Goal: Task Accomplishment & Management: Manage account settings

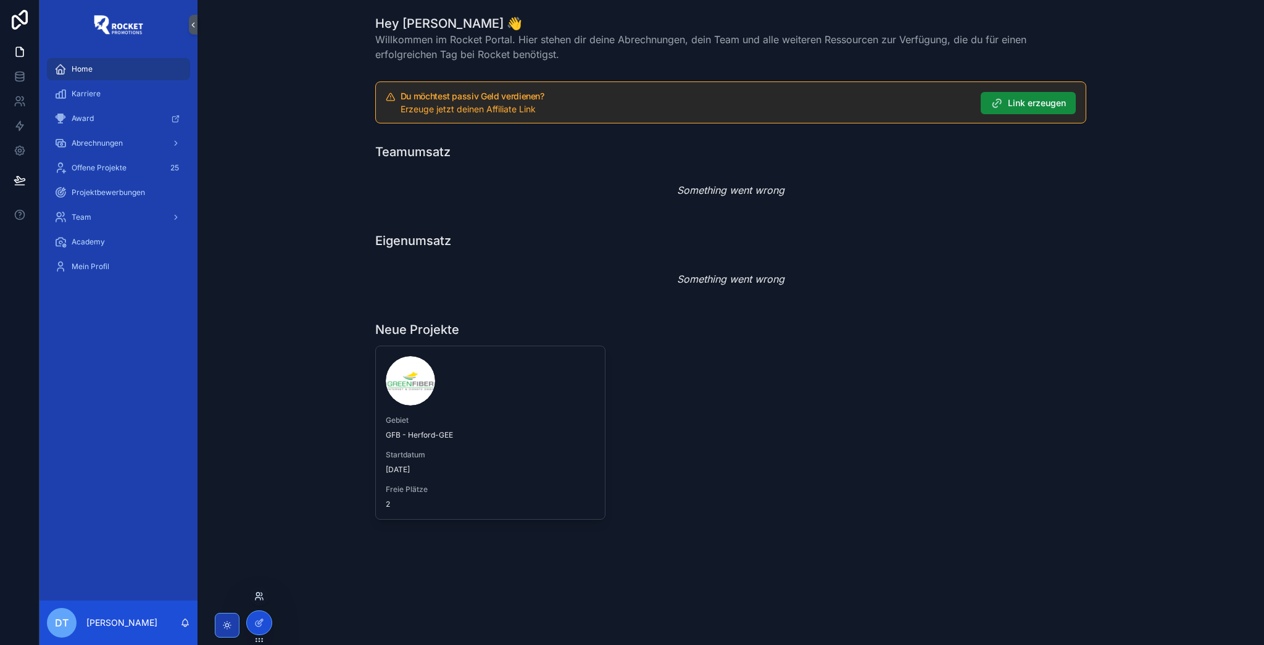
click at [261, 596] on icon at bounding box center [259, 596] width 10 height 10
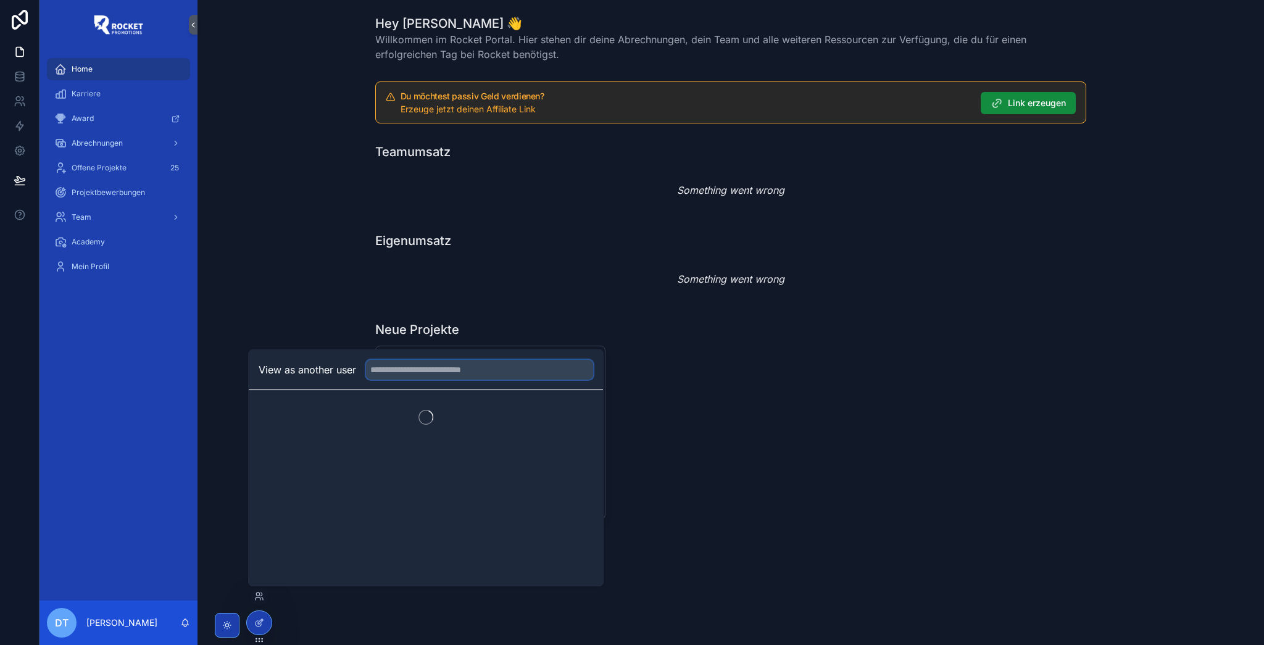
click at [448, 373] on input "text" at bounding box center [479, 370] width 227 height 20
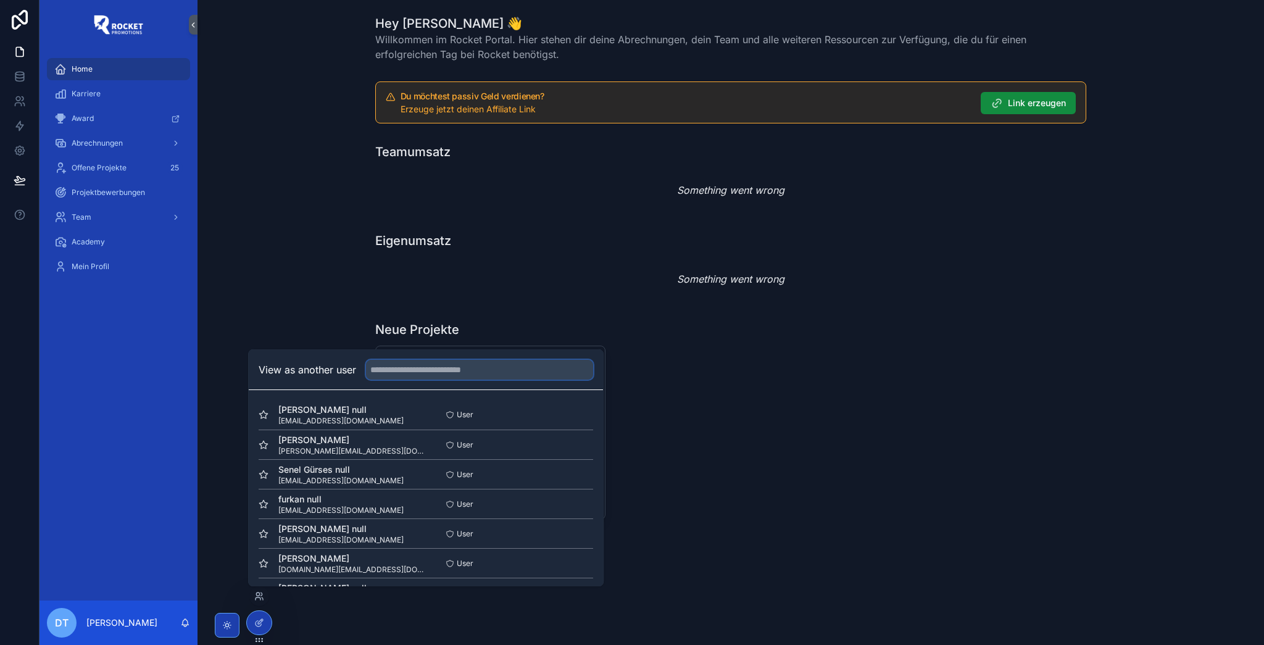
paste input "**********"
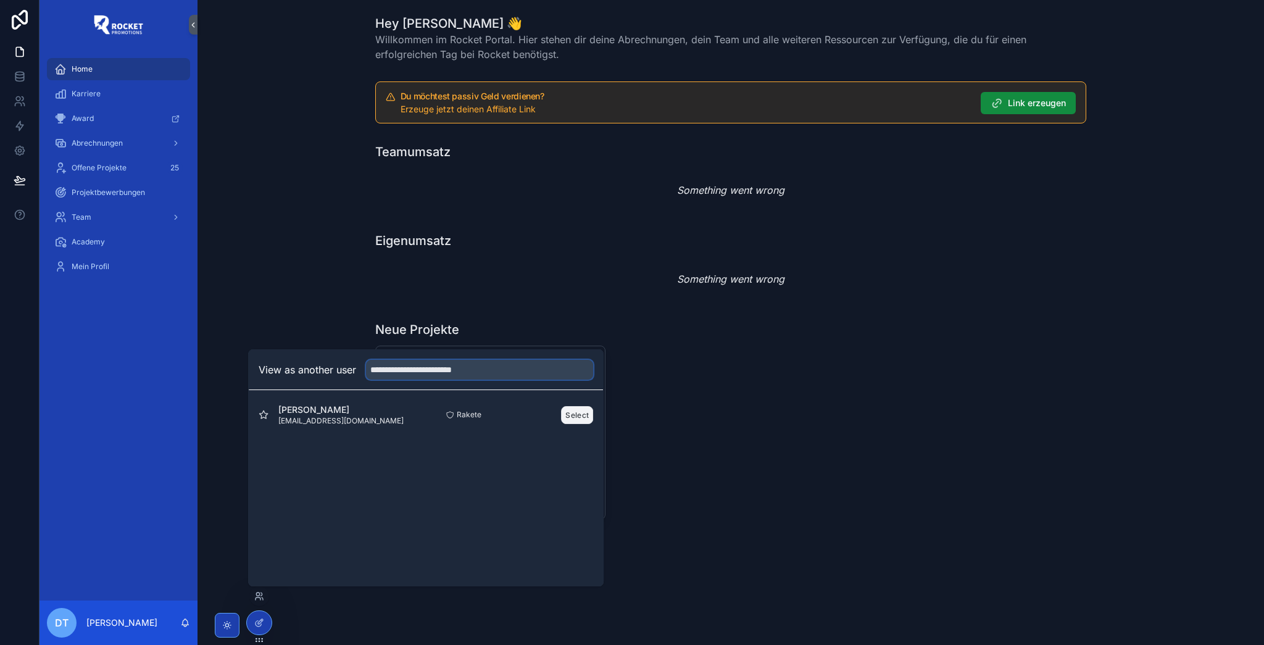
type input "**********"
click at [575, 413] on button "Select" at bounding box center [577, 415] width 32 height 18
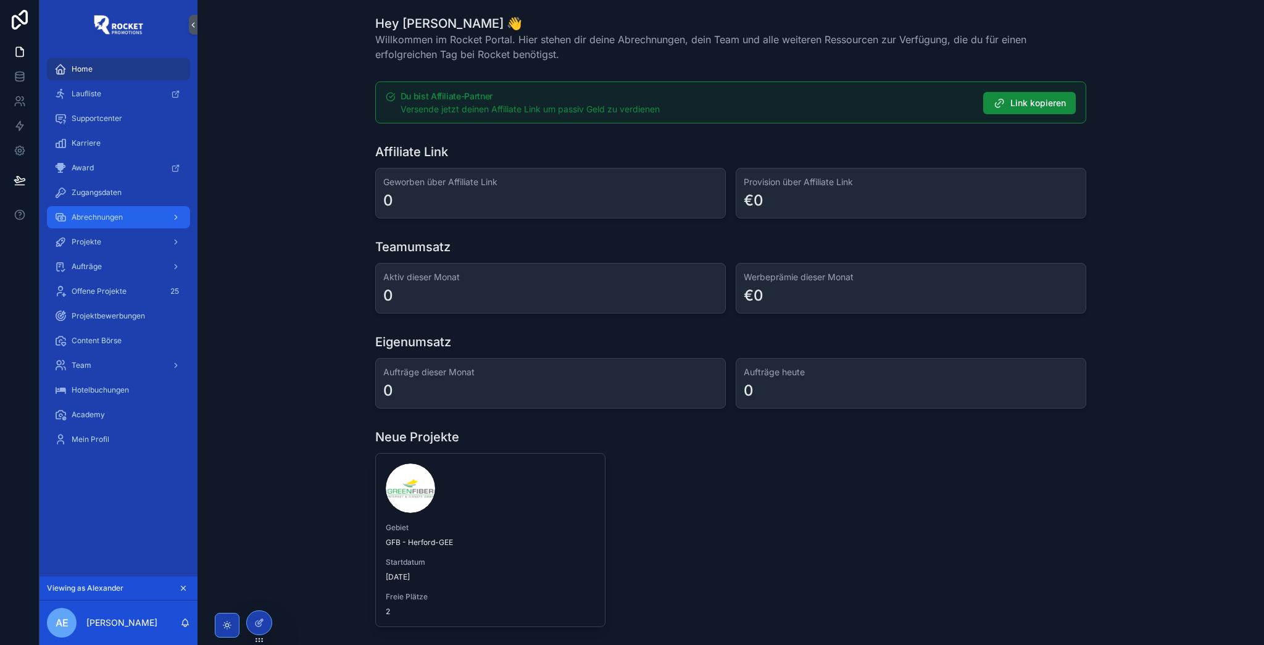
click at [90, 208] on div "Abrechnungen" at bounding box center [118, 217] width 128 height 20
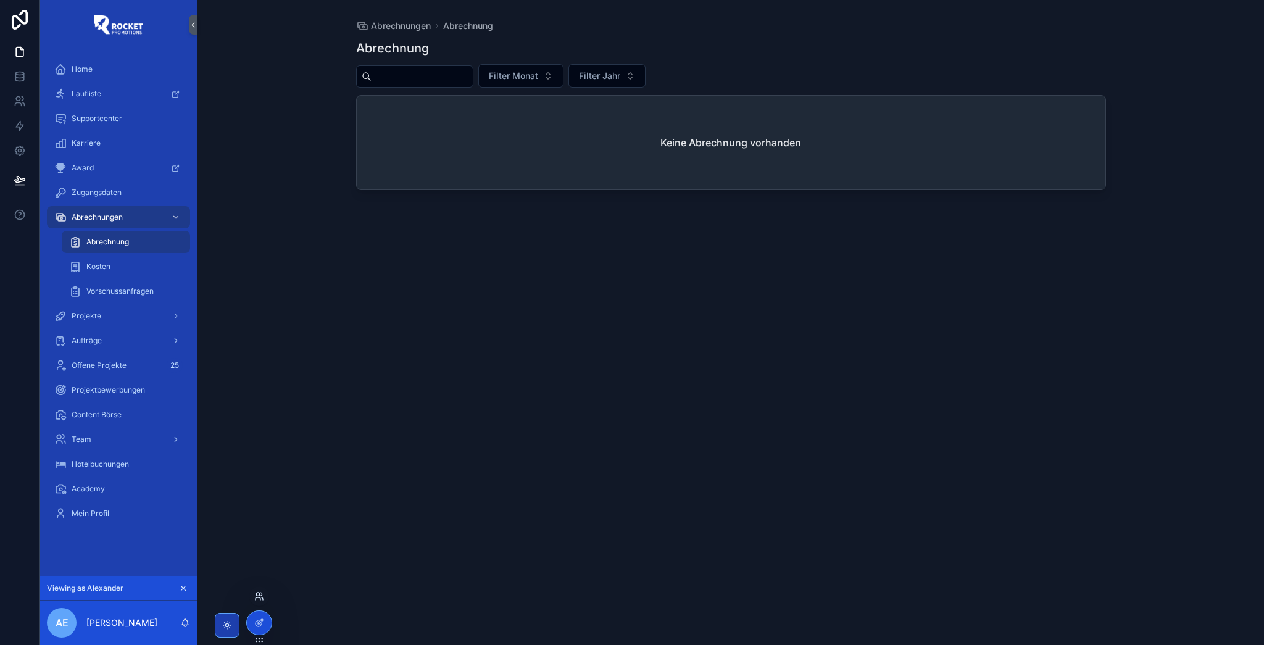
click at [259, 597] on icon at bounding box center [259, 596] width 10 height 10
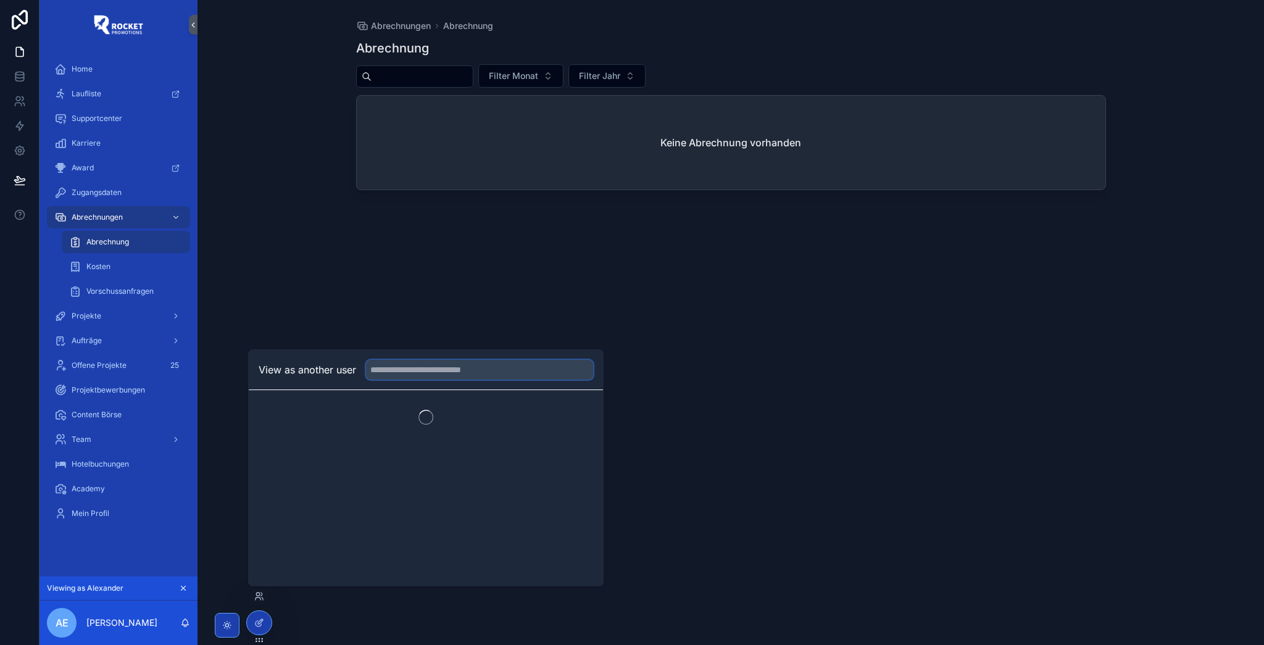
click at [403, 372] on input "text" at bounding box center [479, 370] width 227 height 20
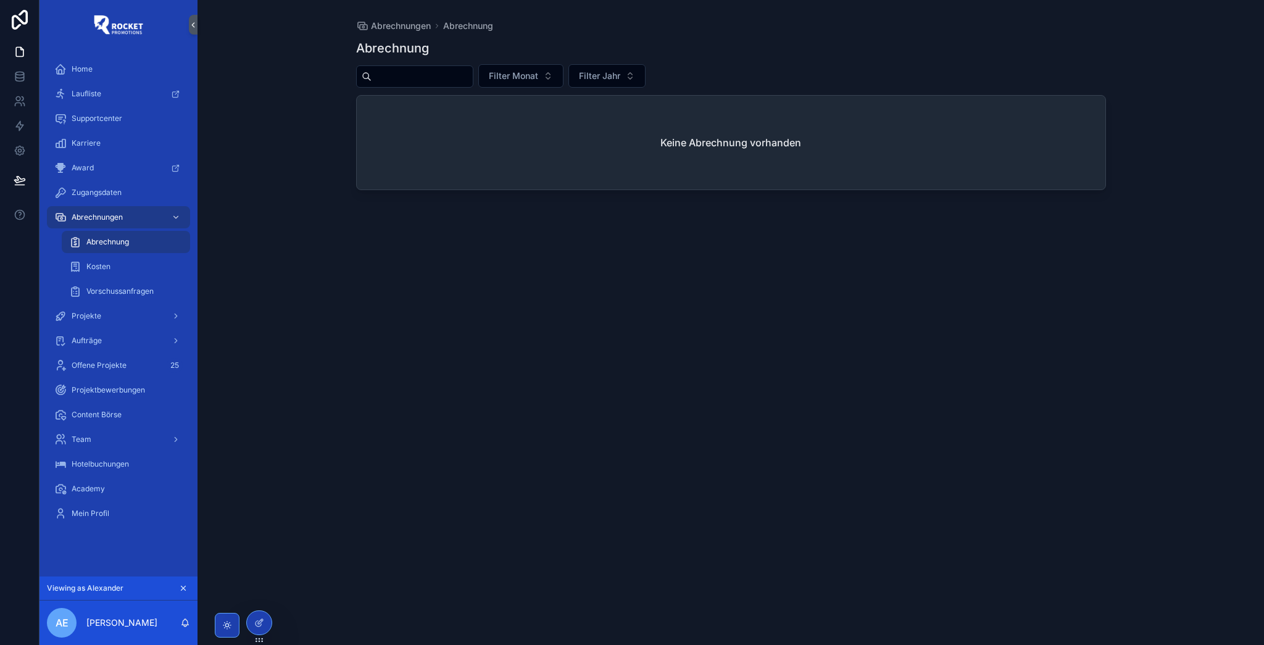
click at [349, 273] on div "Abrechnungen Abrechnung Abrechnung Filter Monat Filter Jahr Keine Abrechnung vo…" at bounding box center [730, 315] width 789 height 630
click at [139, 267] on div "Kosten" at bounding box center [126, 267] width 114 height 20
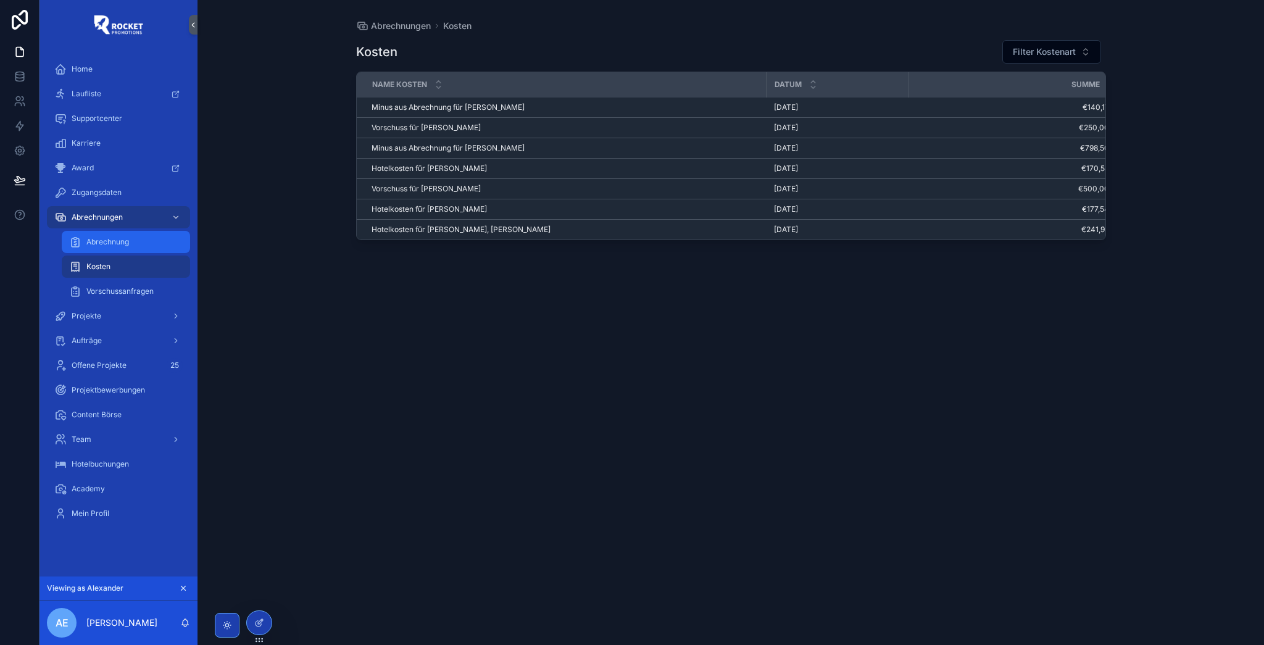
click at [135, 245] on div "Abrechnung" at bounding box center [126, 242] width 114 height 20
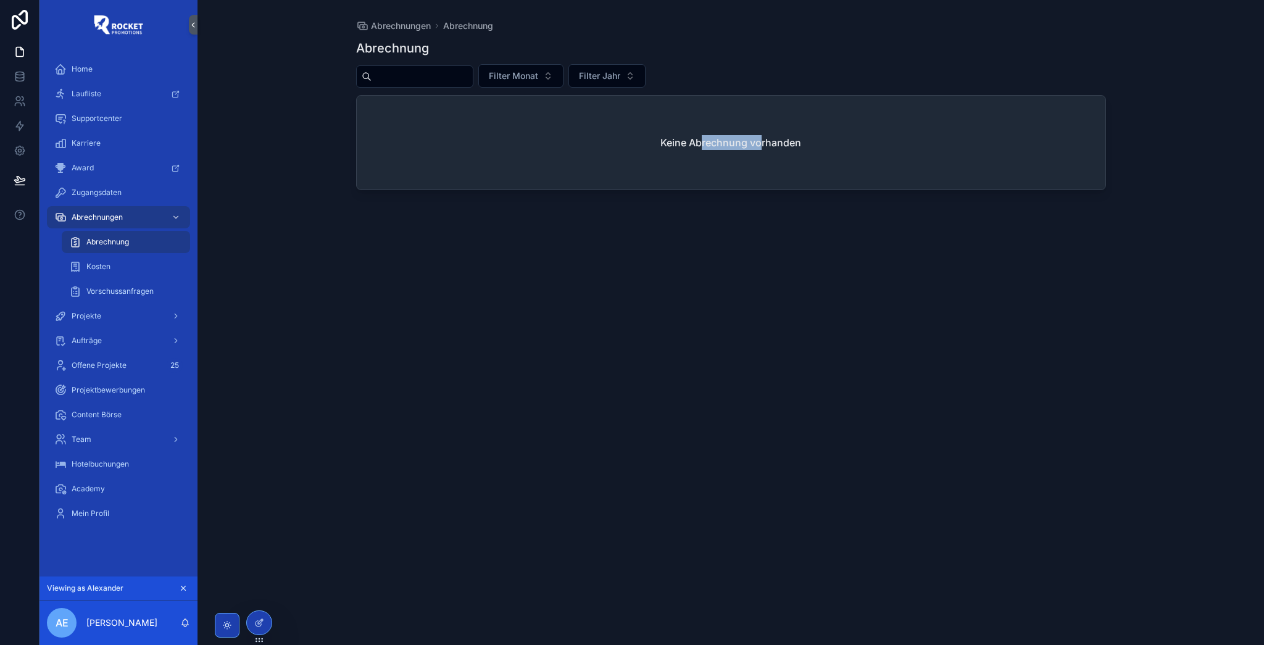
drag, startPoint x: 702, startPoint y: 142, endPoint x: 764, endPoint y: 147, distance: 61.3
click at [764, 147] on h2 "Keine Abrechnung vorhanden" at bounding box center [730, 142] width 141 height 15
click at [258, 597] on icon at bounding box center [258, 598] width 5 height 2
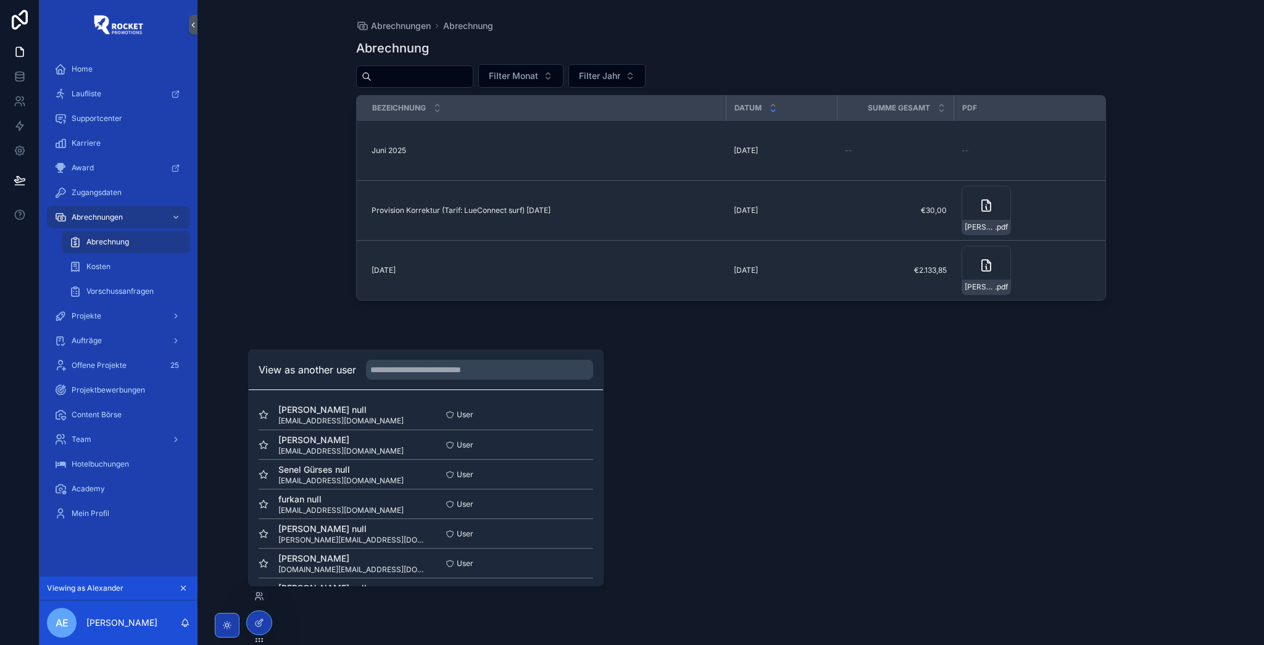
click at [251, 285] on div "Abrechnungen Abrechnung Abrechnung Filter Monat Filter Jahr Bezeichnung Datum S…" at bounding box center [731, 322] width 1067 height 645
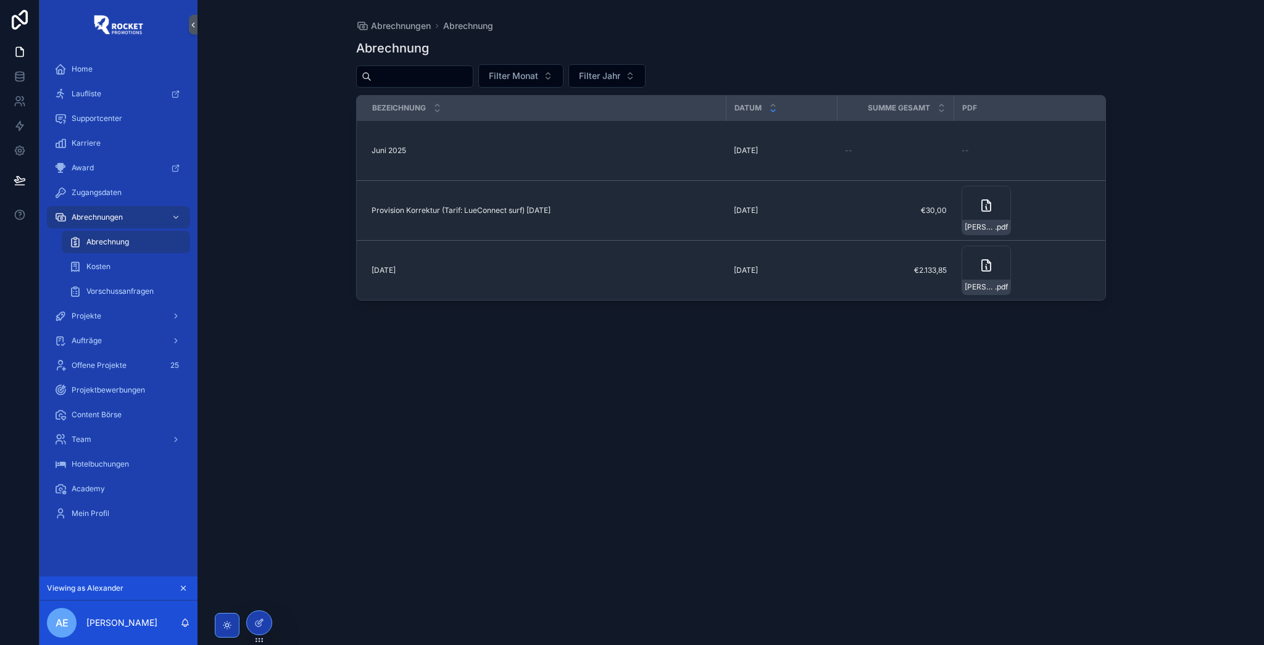
click at [251, 285] on div "Abrechnungen Abrechnung Abrechnung Filter Monat Filter Jahr Bezeichnung Datum S…" at bounding box center [731, 322] width 1067 height 645
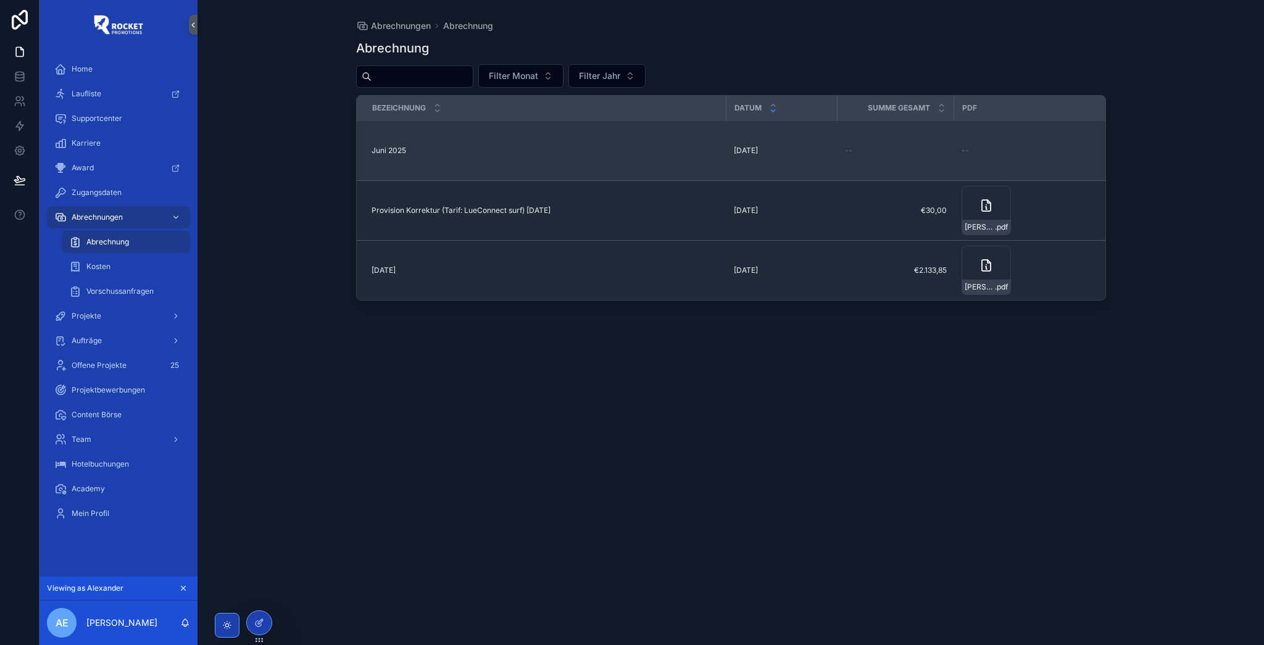
click at [855, 148] on div "--" at bounding box center [896, 151] width 102 height 10
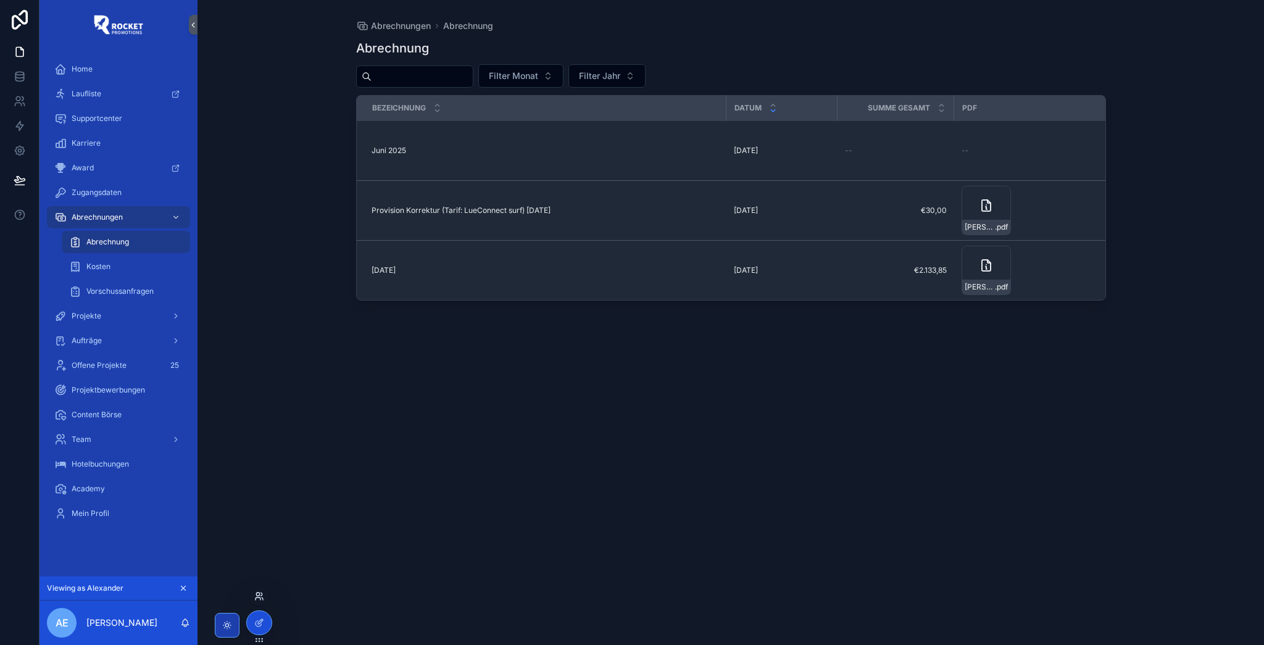
click at [260, 596] on icon at bounding box center [259, 596] width 10 height 10
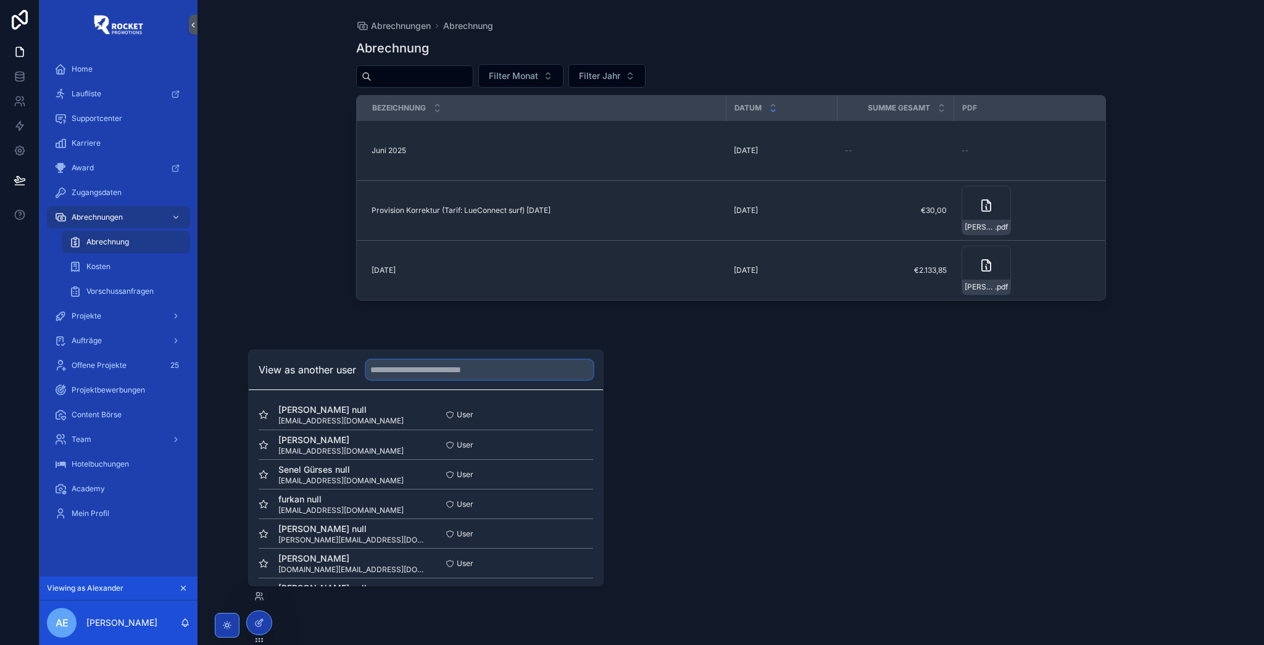
click at [415, 369] on input "text" at bounding box center [479, 370] width 227 height 20
type input "*******"
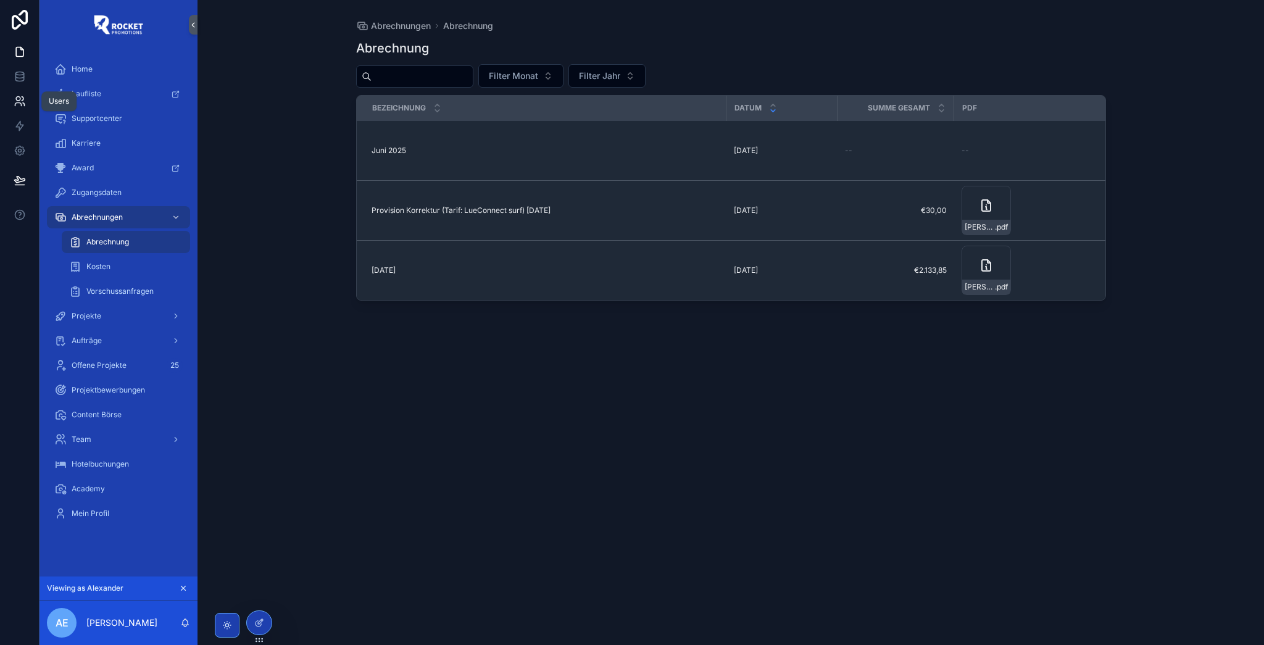
click at [27, 98] on link at bounding box center [19, 101] width 39 height 25
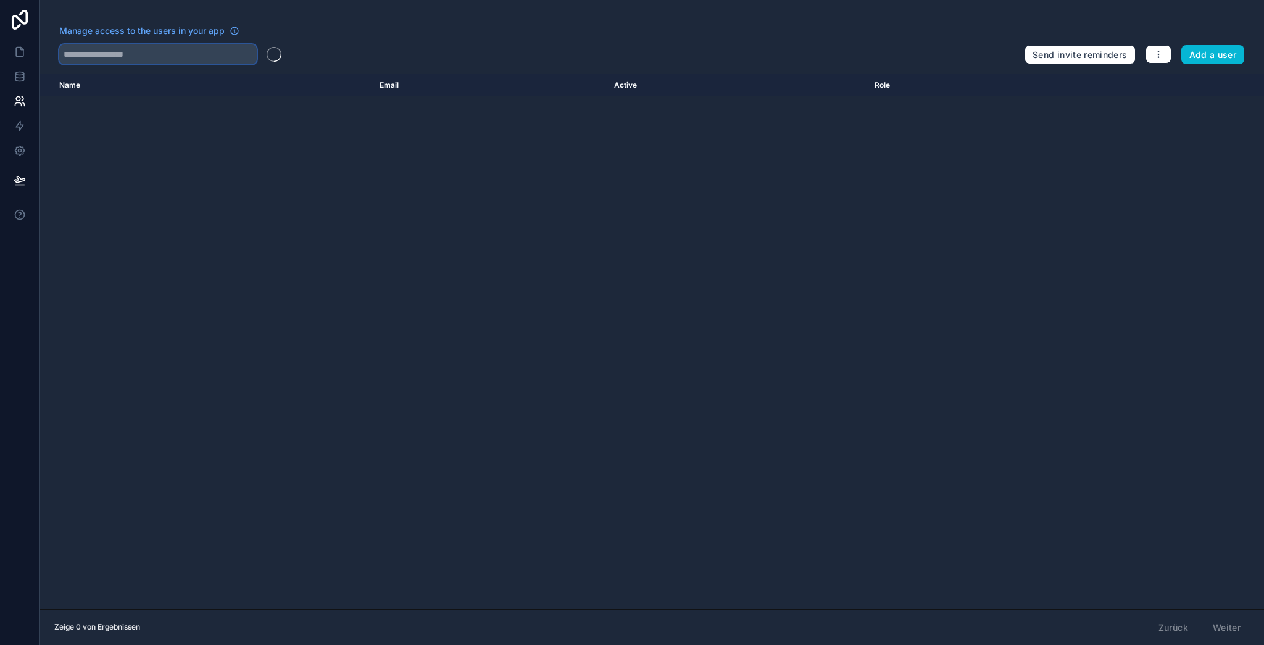
click at [208, 57] on input "text" at bounding box center [158, 54] width 198 height 20
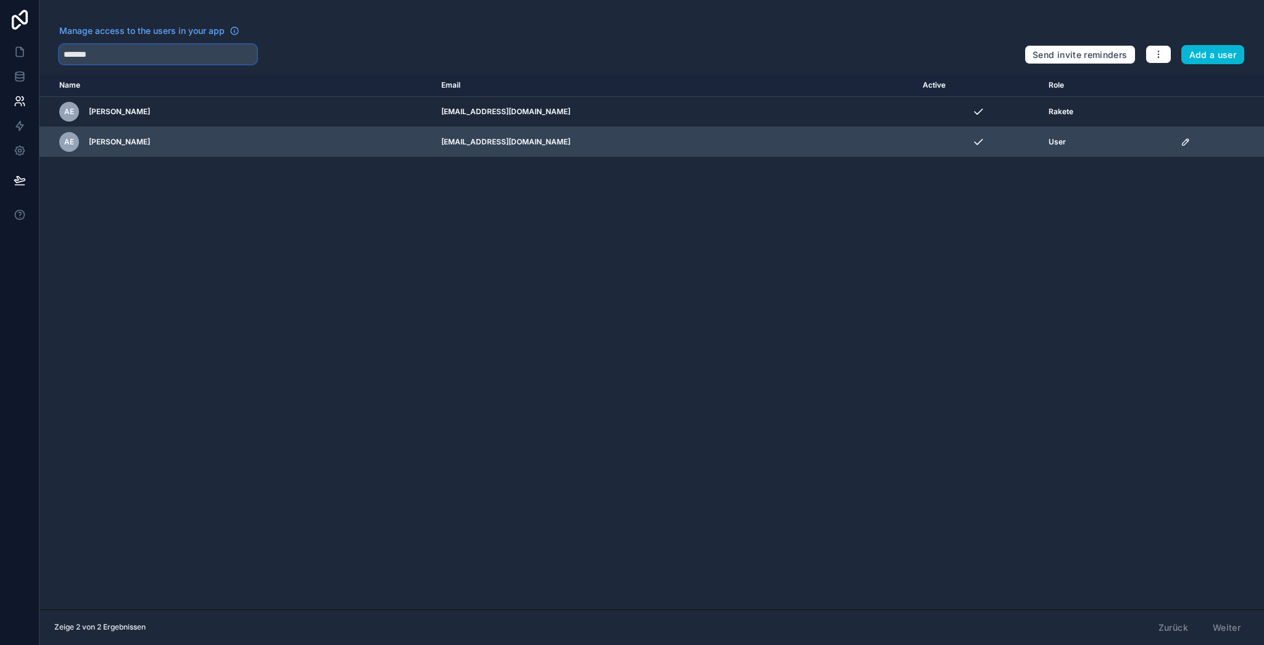
type input "*******"
click at [1181, 141] on icon "scrollable content" at bounding box center [1186, 142] width 10 height 10
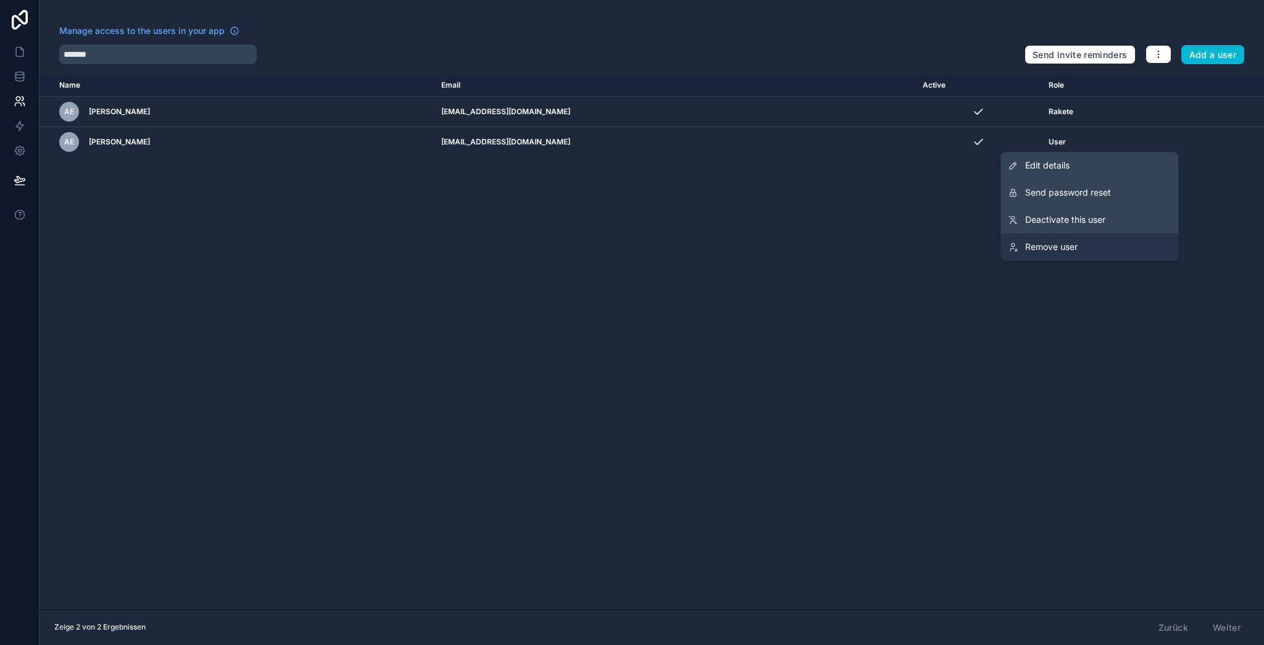
click at [1098, 243] on link "Remove user" at bounding box center [1090, 246] width 178 height 27
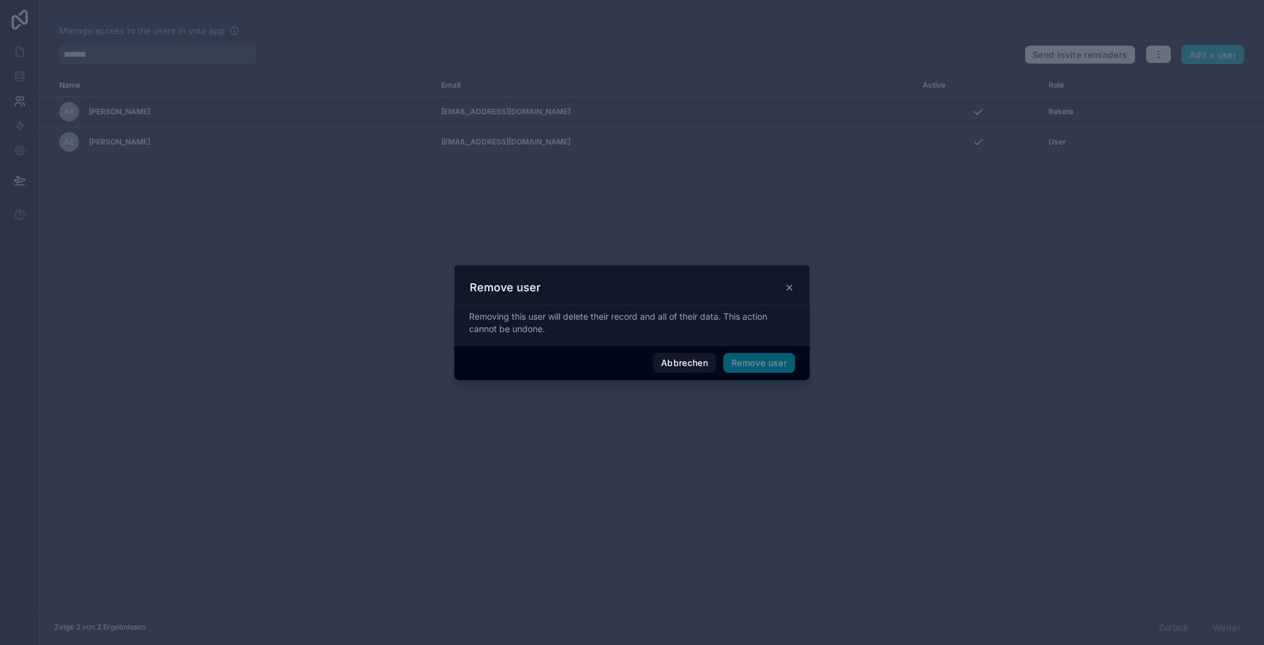
click at [749, 367] on span "Remove user" at bounding box center [759, 363] width 72 height 20
click at [765, 362] on button "Remove user" at bounding box center [759, 363] width 72 height 20
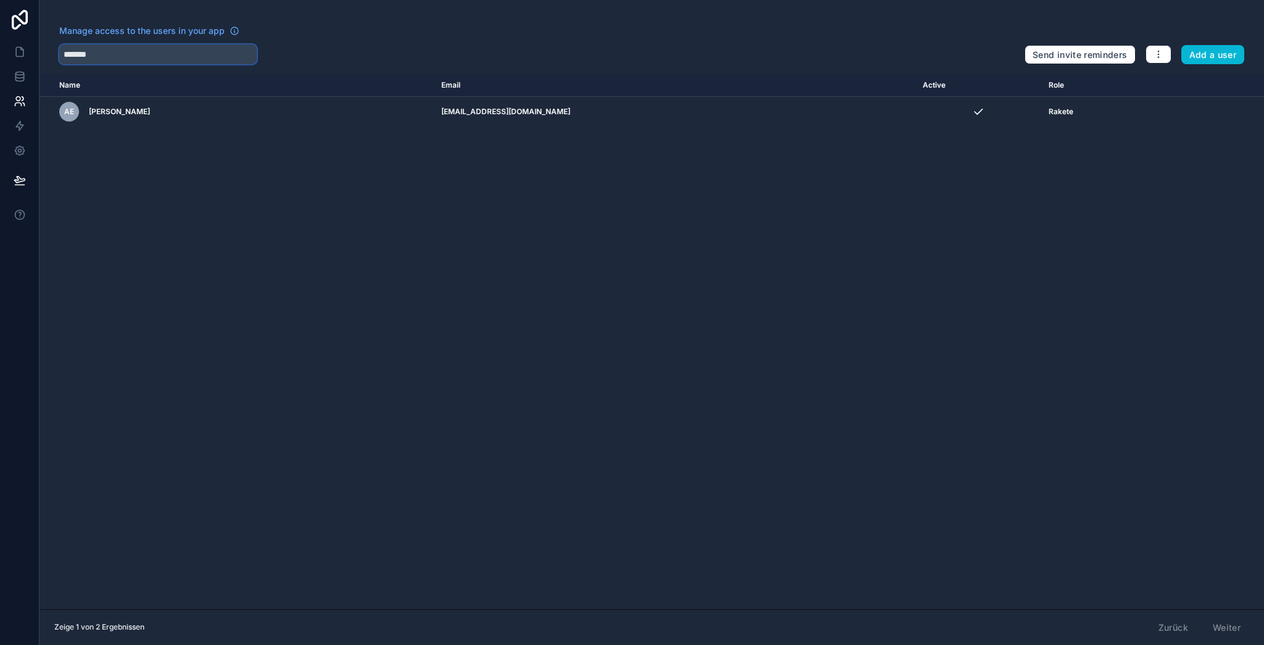
click at [163, 46] on input "*******" at bounding box center [158, 54] width 198 height 20
